Goal: Task Accomplishment & Management: Use online tool/utility

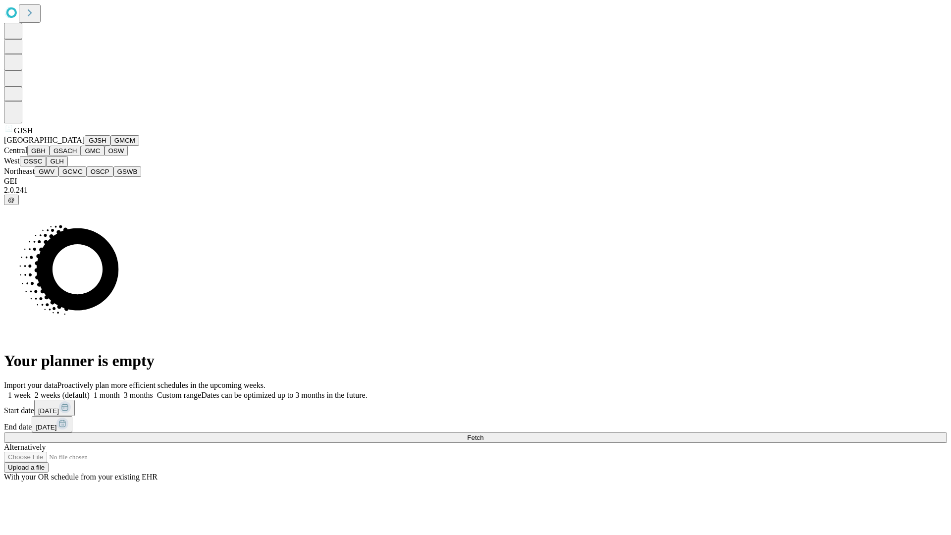
click at [85, 146] on button "GJSH" at bounding box center [98, 140] width 26 height 10
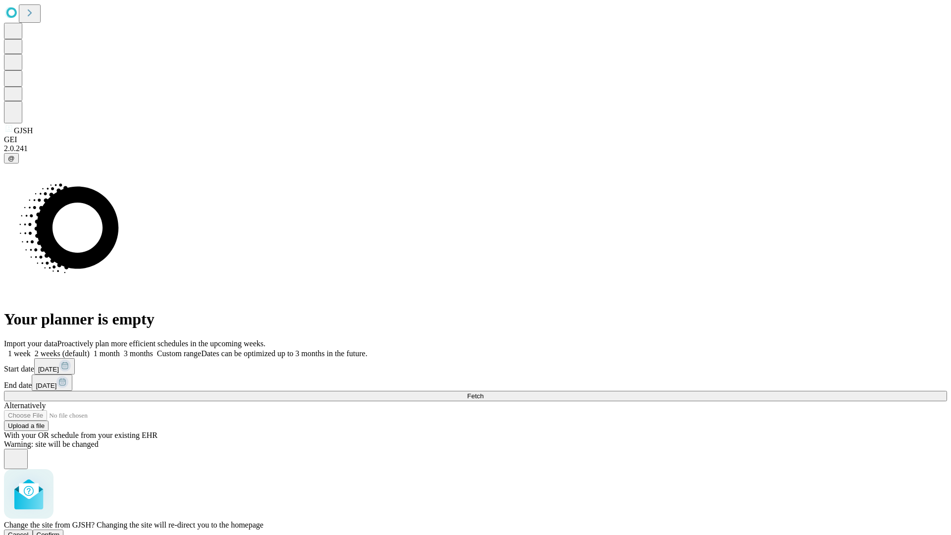
click at [60, 531] on span "Confirm" at bounding box center [48, 534] width 23 height 7
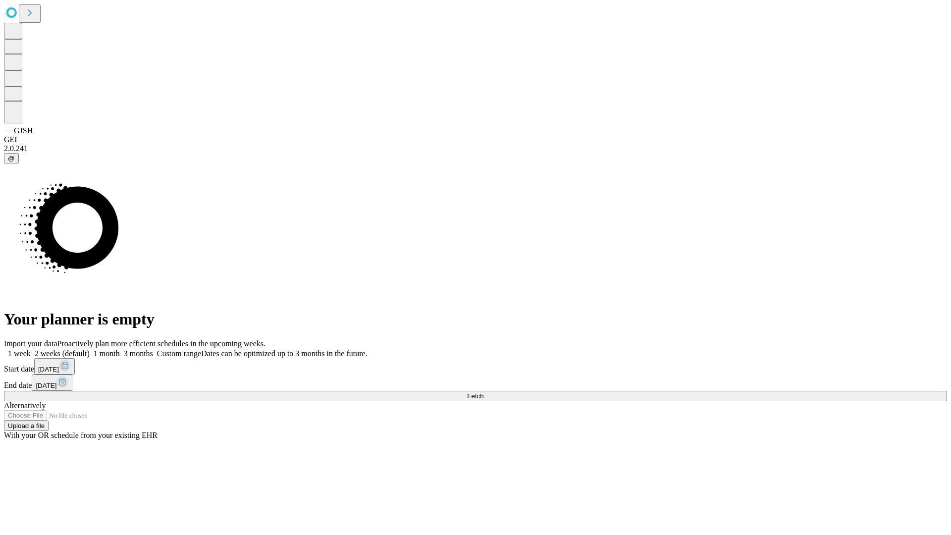
click at [90, 349] on label "2 weeks (default)" at bounding box center [60, 353] width 59 height 8
click at [483, 392] on span "Fetch" at bounding box center [475, 395] width 16 height 7
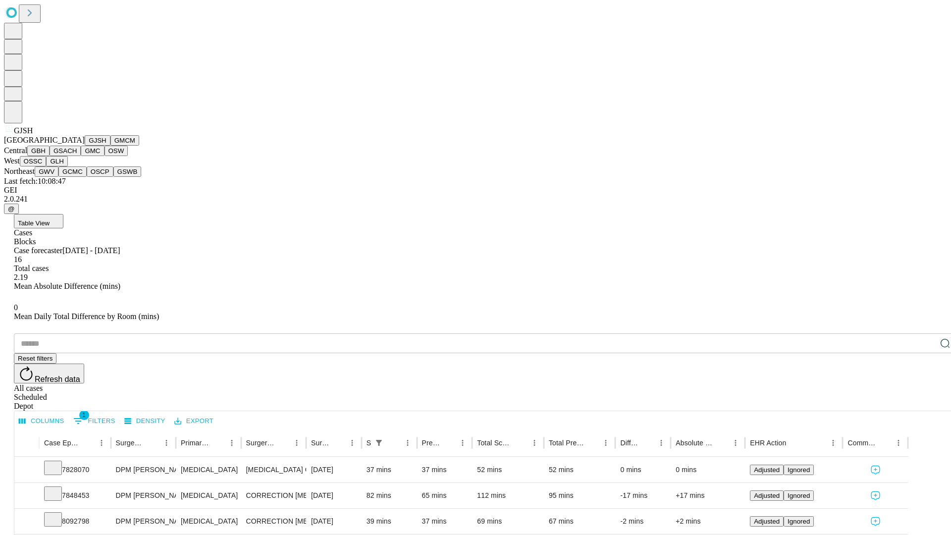
click at [110, 146] on button "GMCM" at bounding box center [124, 140] width 29 height 10
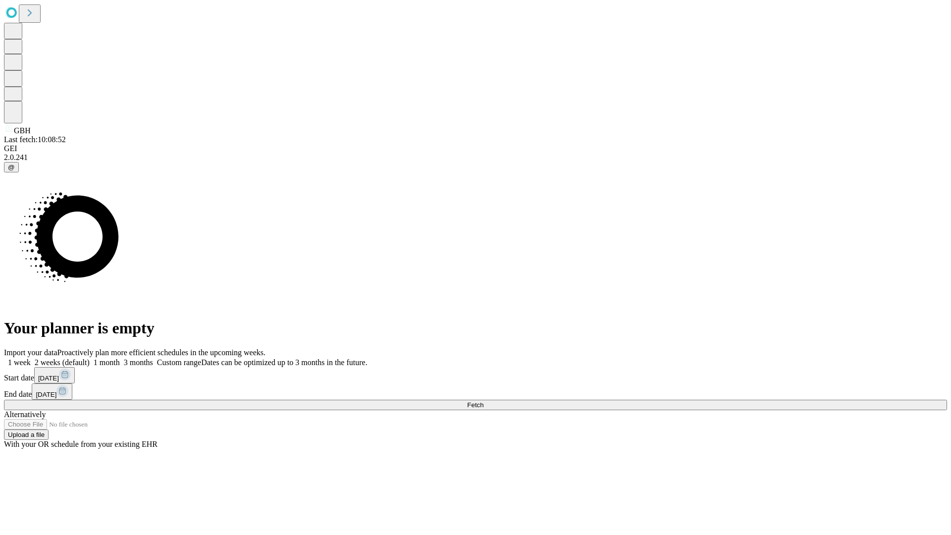
click at [90, 358] on label "2 weeks (default)" at bounding box center [60, 362] width 59 height 8
click at [483, 401] on span "Fetch" at bounding box center [475, 404] width 16 height 7
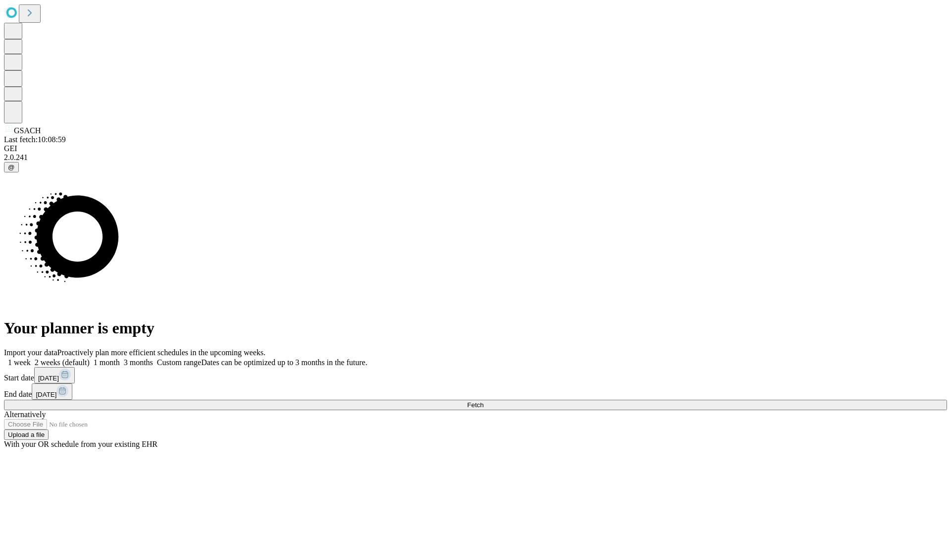
click at [90, 358] on label "2 weeks (default)" at bounding box center [60, 362] width 59 height 8
click at [483, 401] on span "Fetch" at bounding box center [475, 404] width 16 height 7
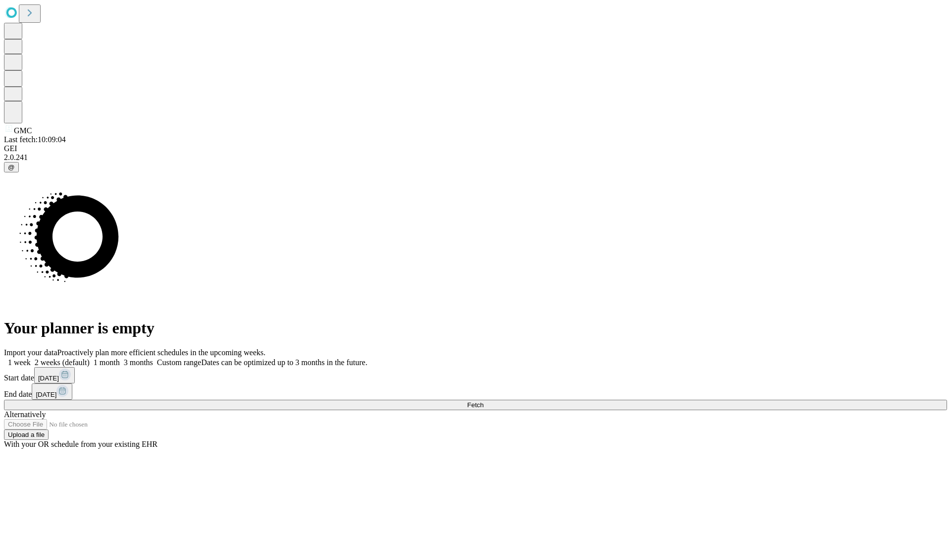
click at [90, 358] on label "2 weeks (default)" at bounding box center [60, 362] width 59 height 8
click at [483, 401] on span "Fetch" at bounding box center [475, 404] width 16 height 7
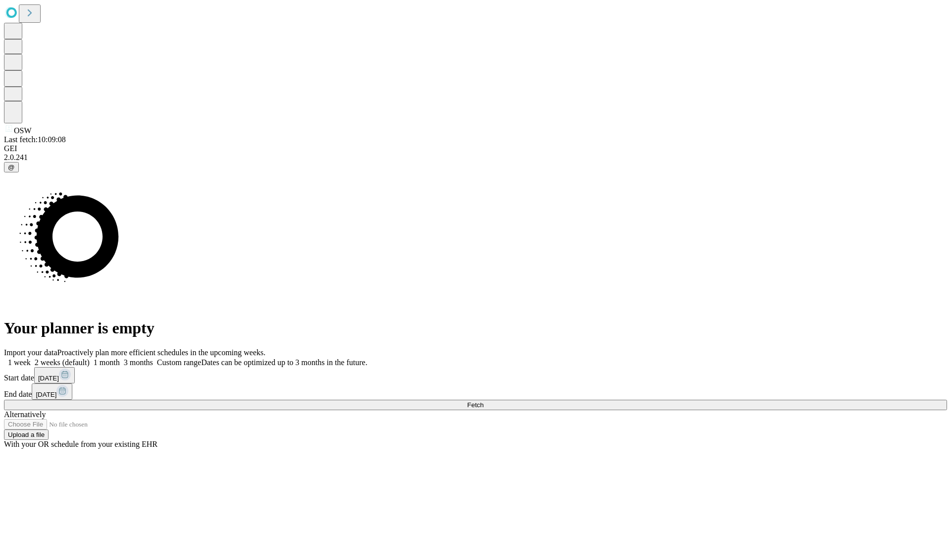
click at [90, 358] on label "2 weeks (default)" at bounding box center [60, 362] width 59 height 8
click at [483, 401] on span "Fetch" at bounding box center [475, 404] width 16 height 7
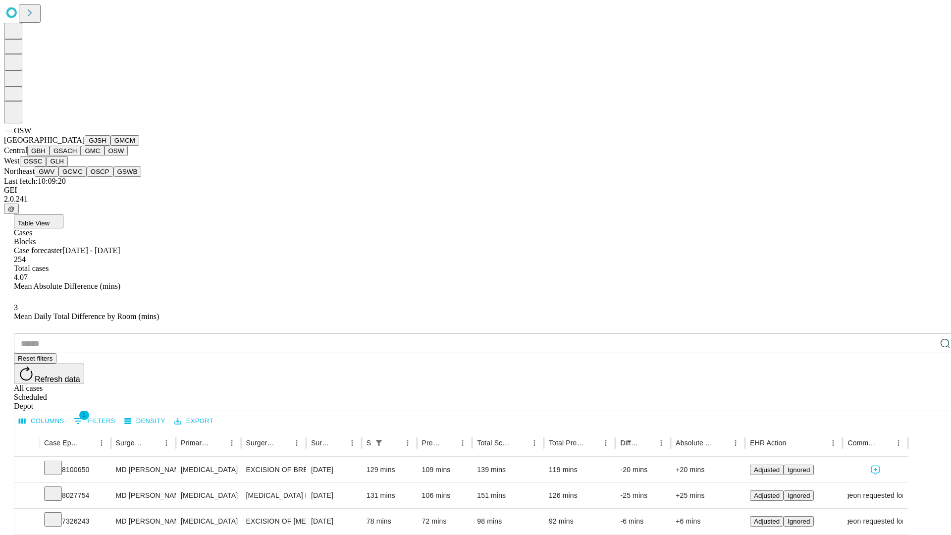
click at [47, 166] on button "OSSC" at bounding box center [33, 161] width 27 height 10
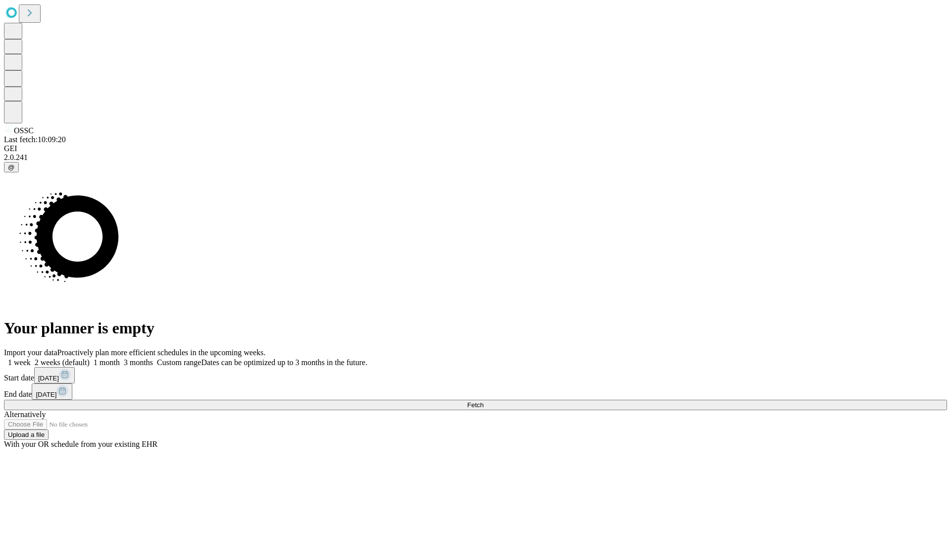
click at [90, 358] on label "2 weeks (default)" at bounding box center [60, 362] width 59 height 8
click at [483, 401] on span "Fetch" at bounding box center [475, 404] width 16 height 7
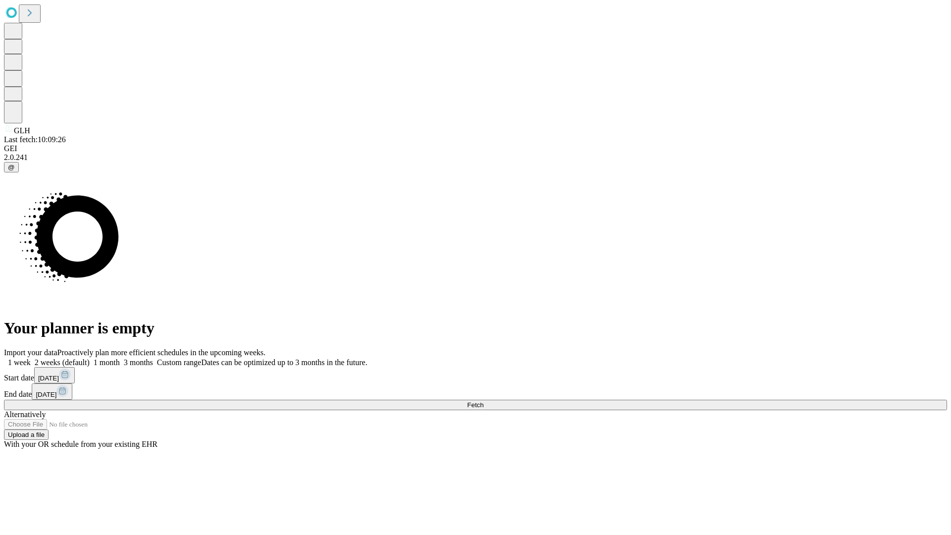
click at [90, 358] on label "2 weeks (default)" at bounding box center [60, 362] width 59 height 8
click at [483, 401] on span "Fetch" at bounding box center [475, 404] width 16 height 7
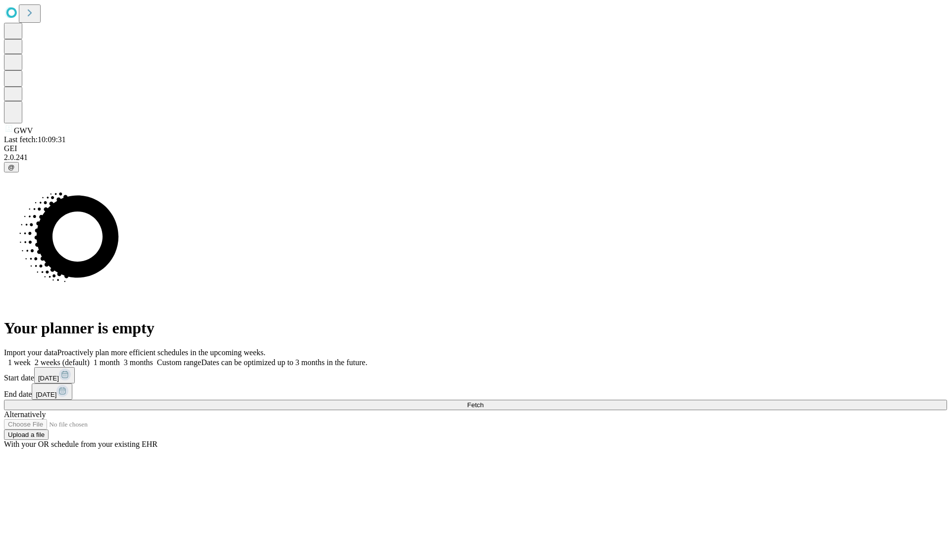
click at [90, 358] on label "2 weeks (default)" at bounding box center [60, 362] width 59 height 8
click at [483, 401] on span "Fetch" at bounding box center [475, 404] width 16 height 7
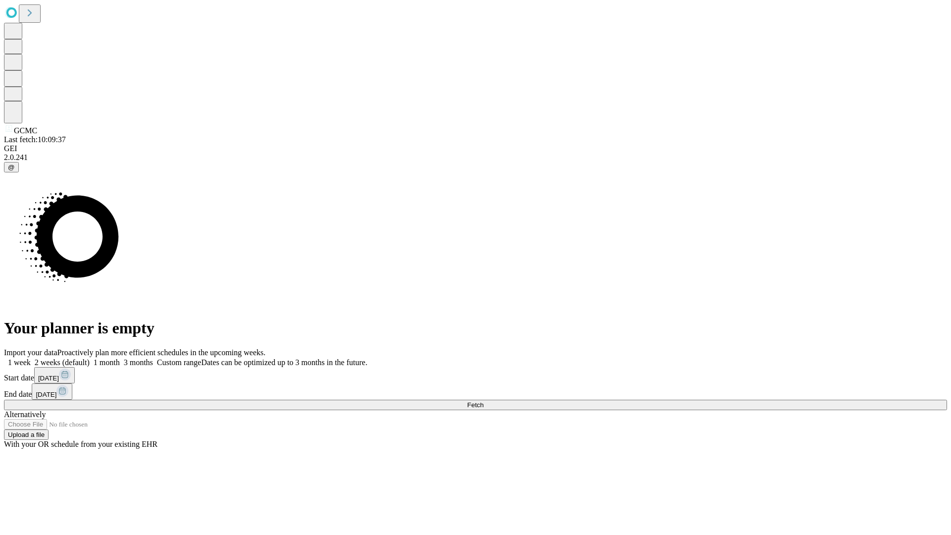
click at [90, 358] on label "2 weeks (default)" at bounding box center [60, 362] width 59 height 8
click at [483, 401] on span "Fetch" at bounding box center [475, 404] width 16 height 7
click at [90, 358] on label "2 weeks (default)" at bounding box center [60, 362] width 59 height 8
click at [483, 401] on span "Fetch" at bounding box center [475, 404] width 16 height 7
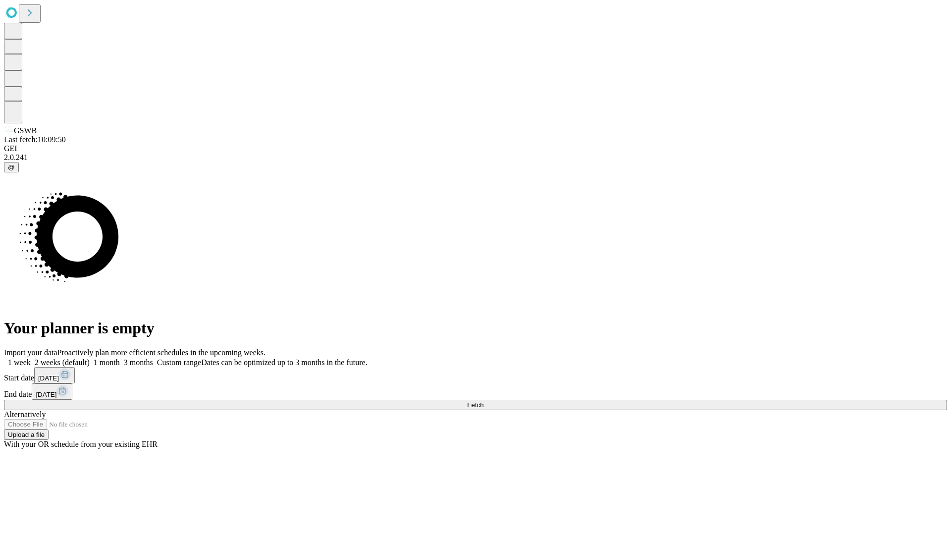
click at [90, 358] on label "2 weeks (default)" at bounding box center [60, 362] width 59 height 8
click at [483, 401] on span "Fetch" at bounding box center [475, 404] width 16 height 7
